Goal: Information Seeking & Learning: Learn about a topic

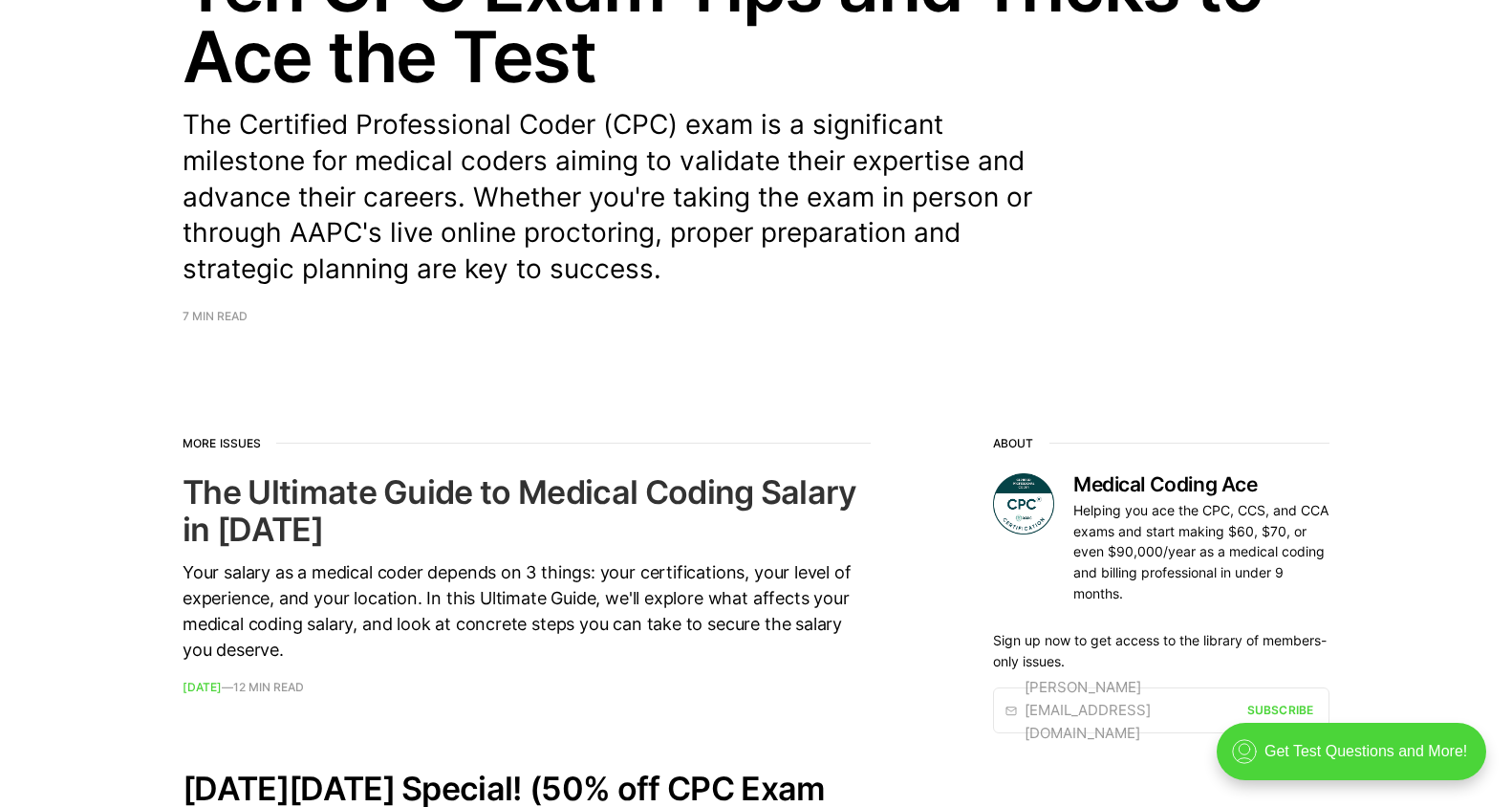
scroll to position [286, 0]
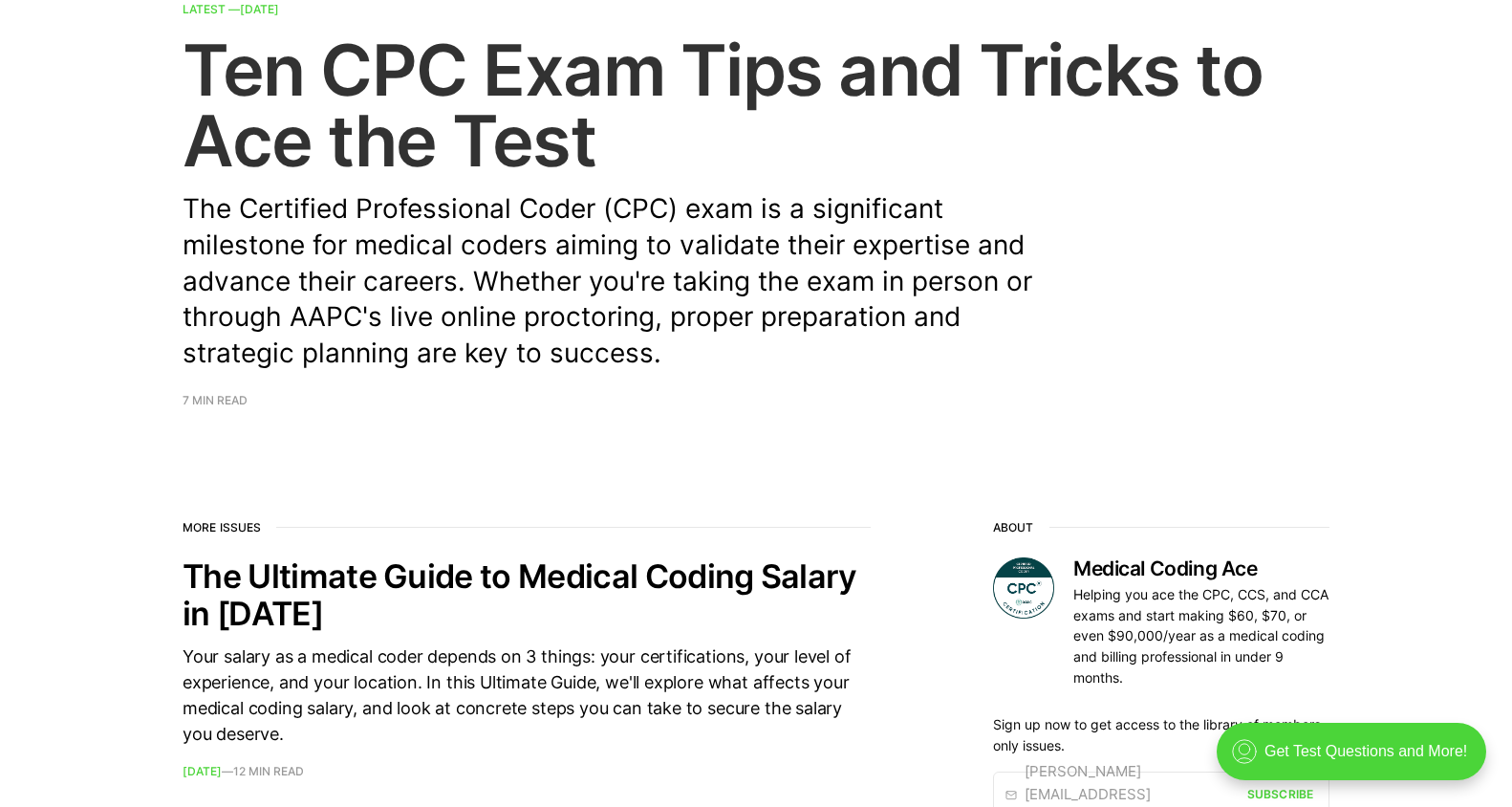
click at [562, 104] on h2 "Ten CPC Exam Tips and Tricks to Ace the Test" at bounding box center [756, 105] width 1147 height 141
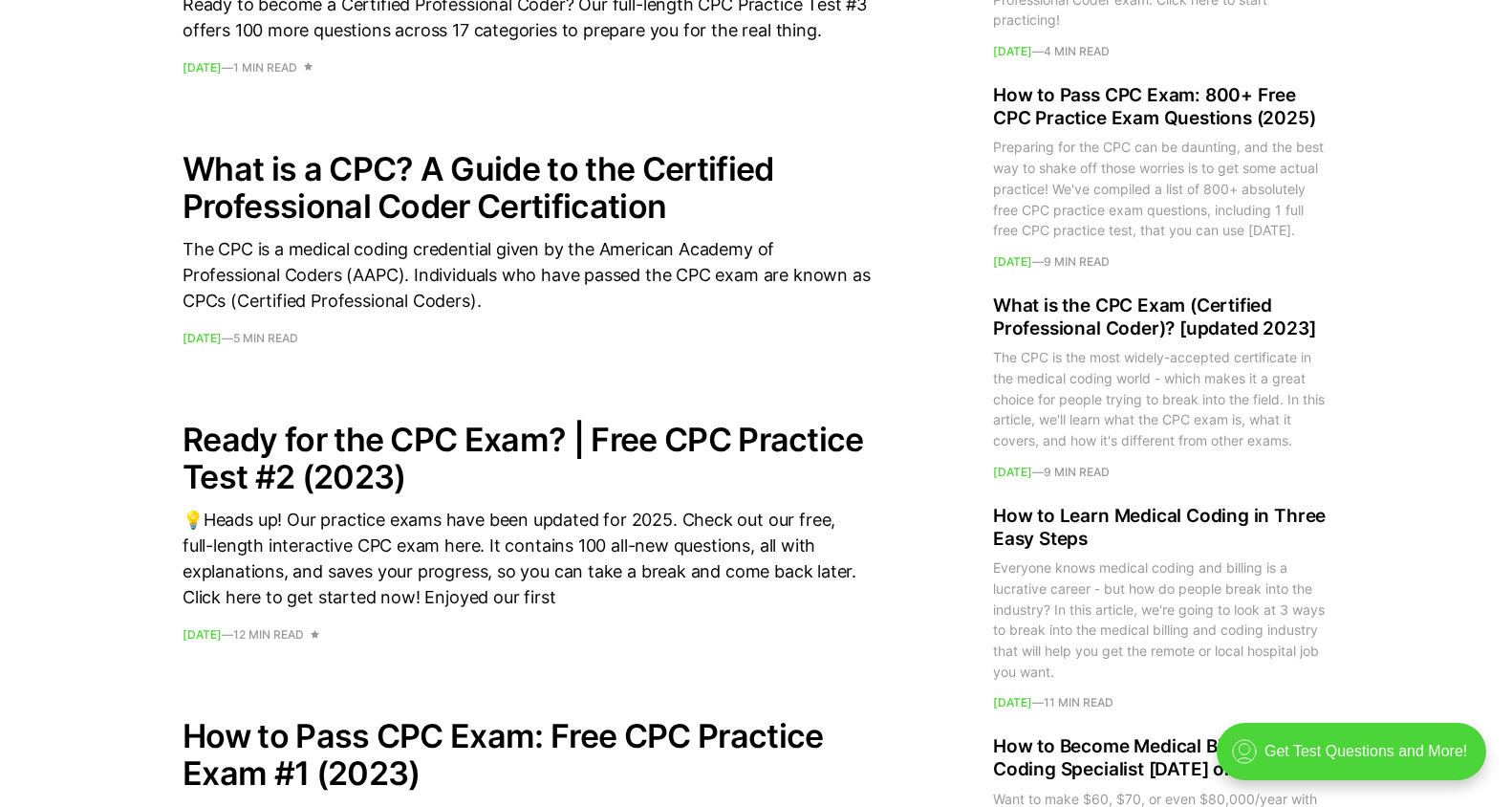
scroll to position [2389, 0]
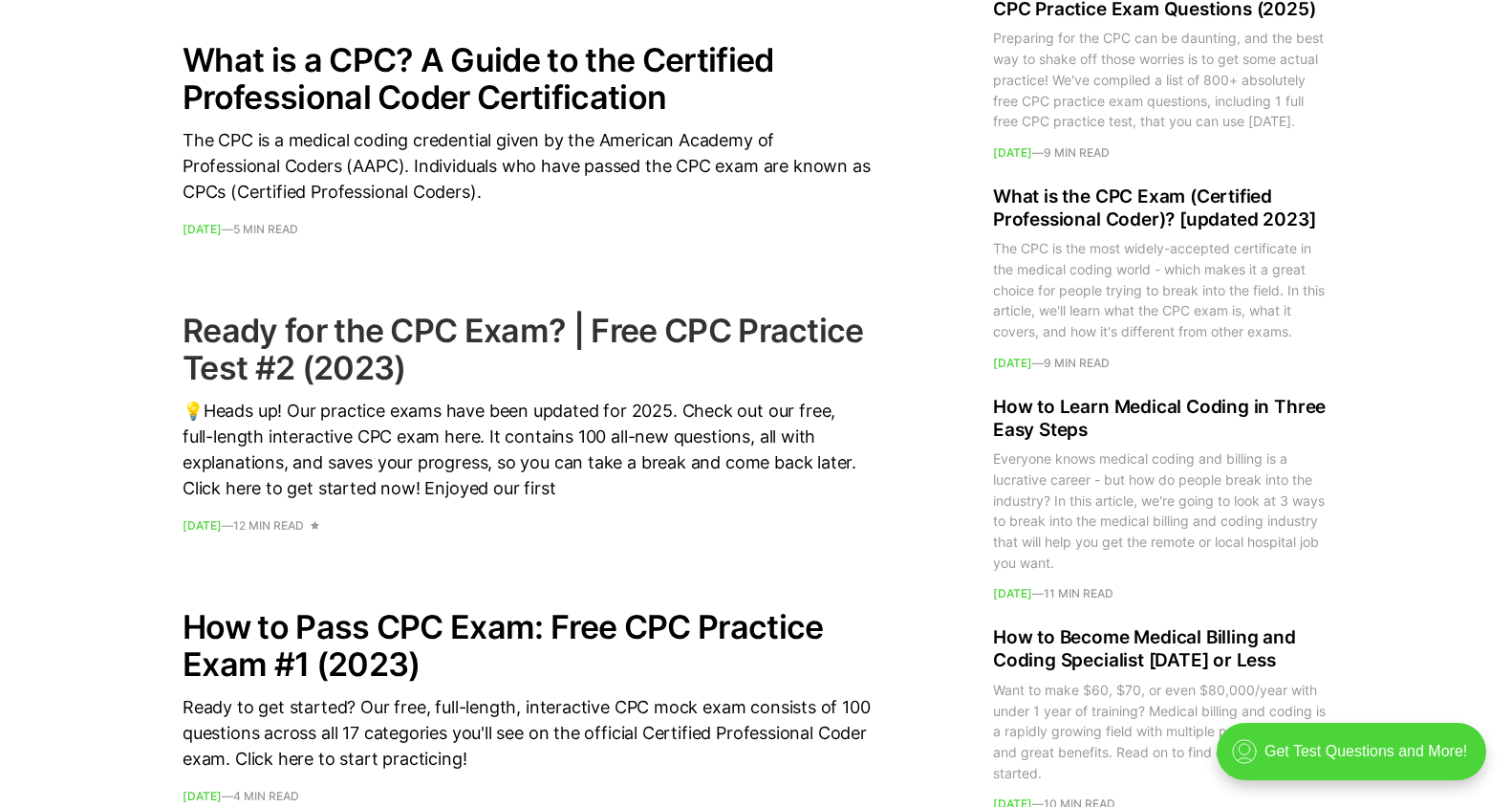
click at [458, 427] on div "💡Heads up! Our practice exams have been updated for 2025. Check out our free, f…" at bounding box center [526, 449] width 688 height 103
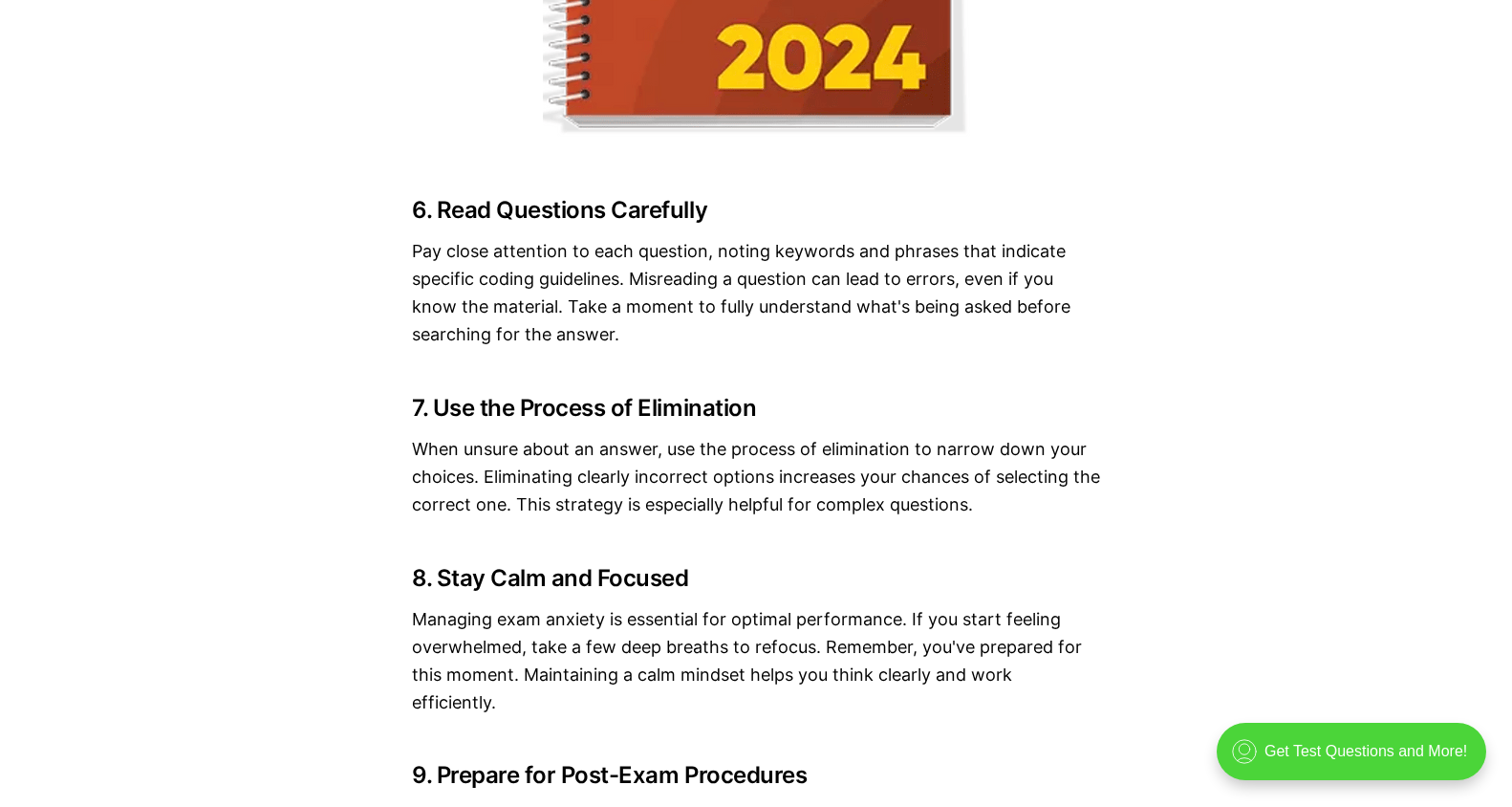
scroll to position [3918, 0]
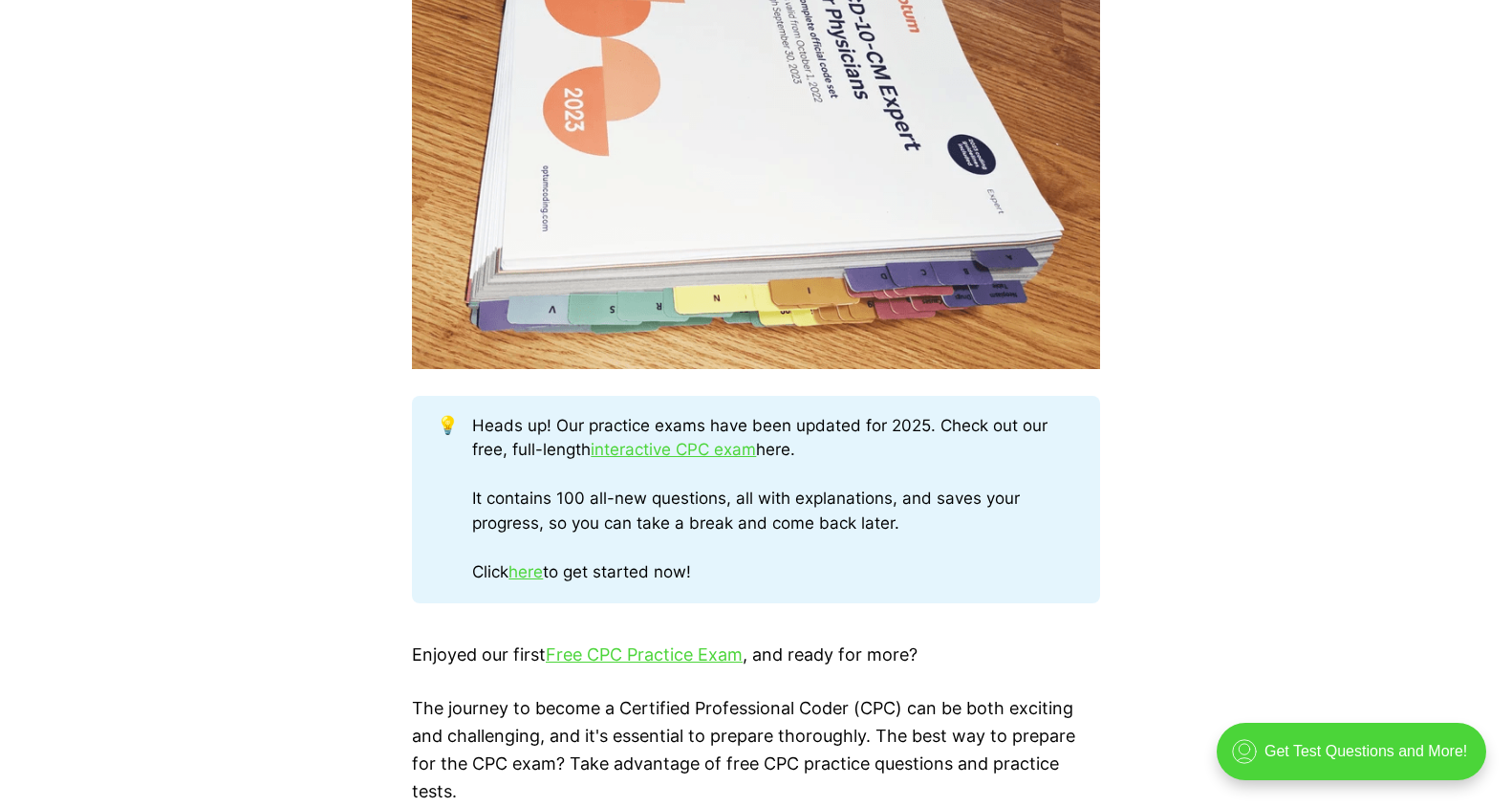
scroll to position [765, 0]
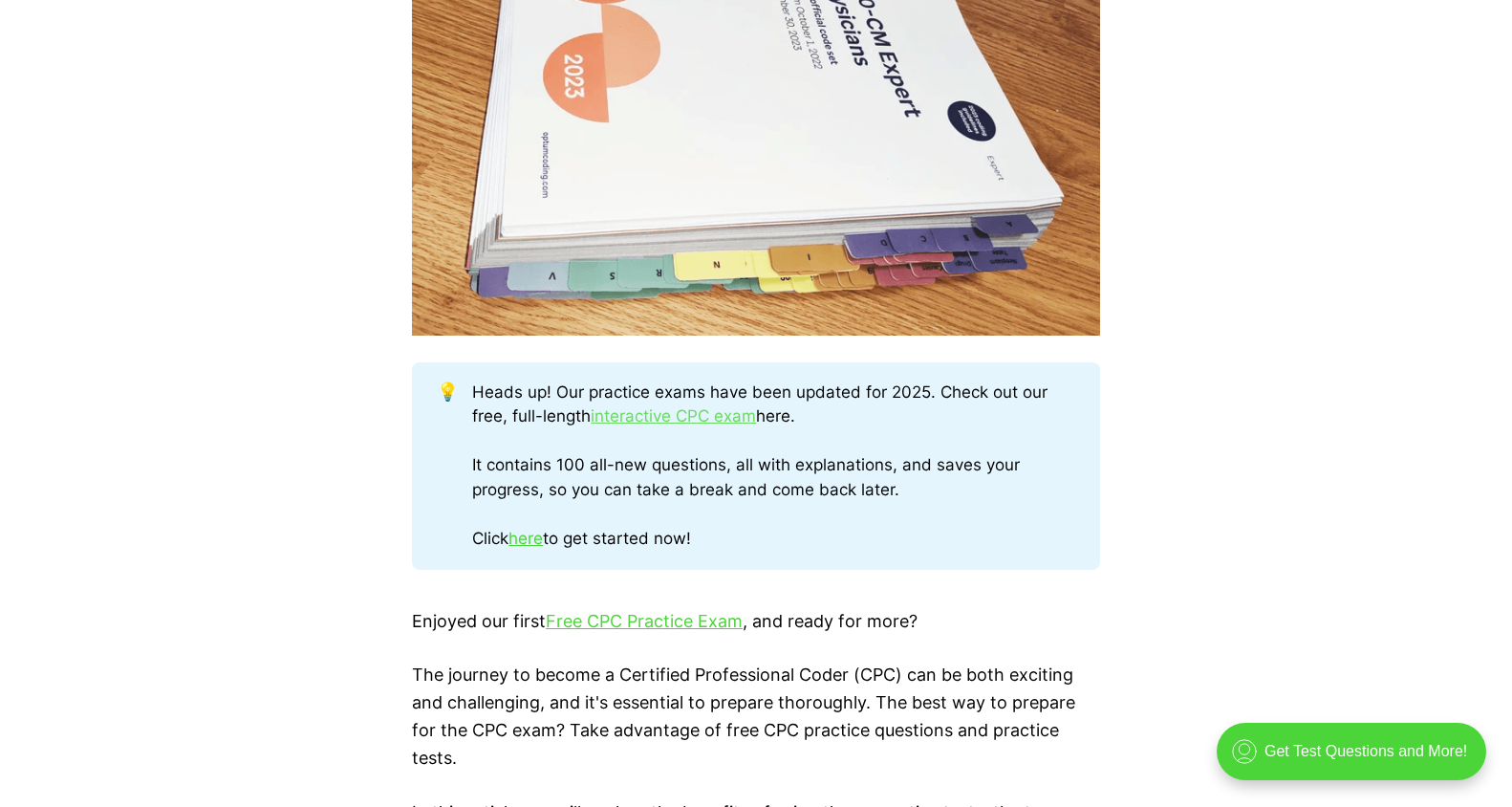
click at [684, 419] on link "interactive CPC exam" at bounding box center [673, 415] width 165 height 19
